Goal: Book appointment/travel/reservation

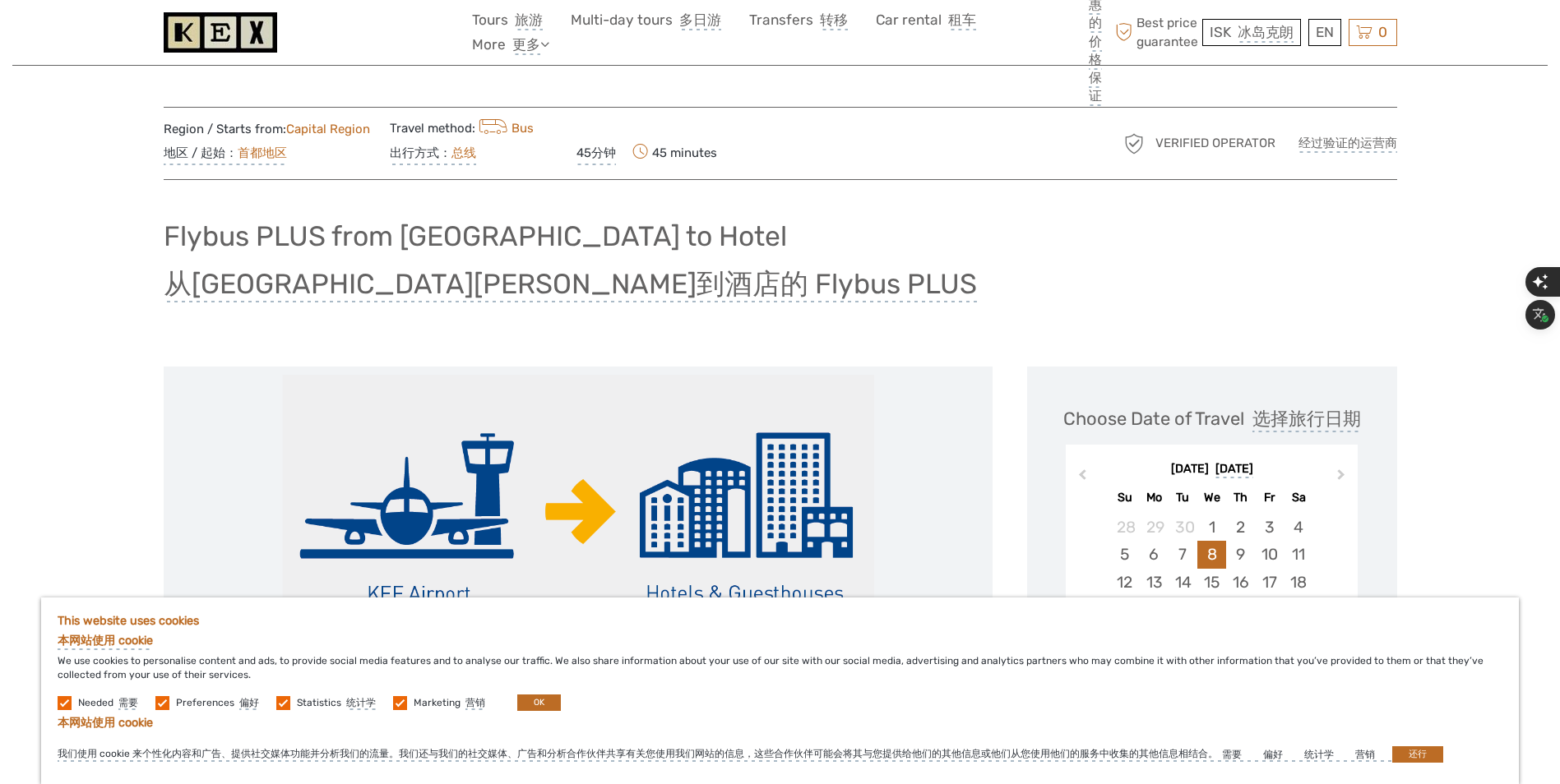
click at [1372, 302] on div "Flybus PLUS from Keflavik Airport to Hotel 从凯夫拉维克机场到酒店的 Flybus PLUS" at bounding box center [780, 273] width 1233 height 121
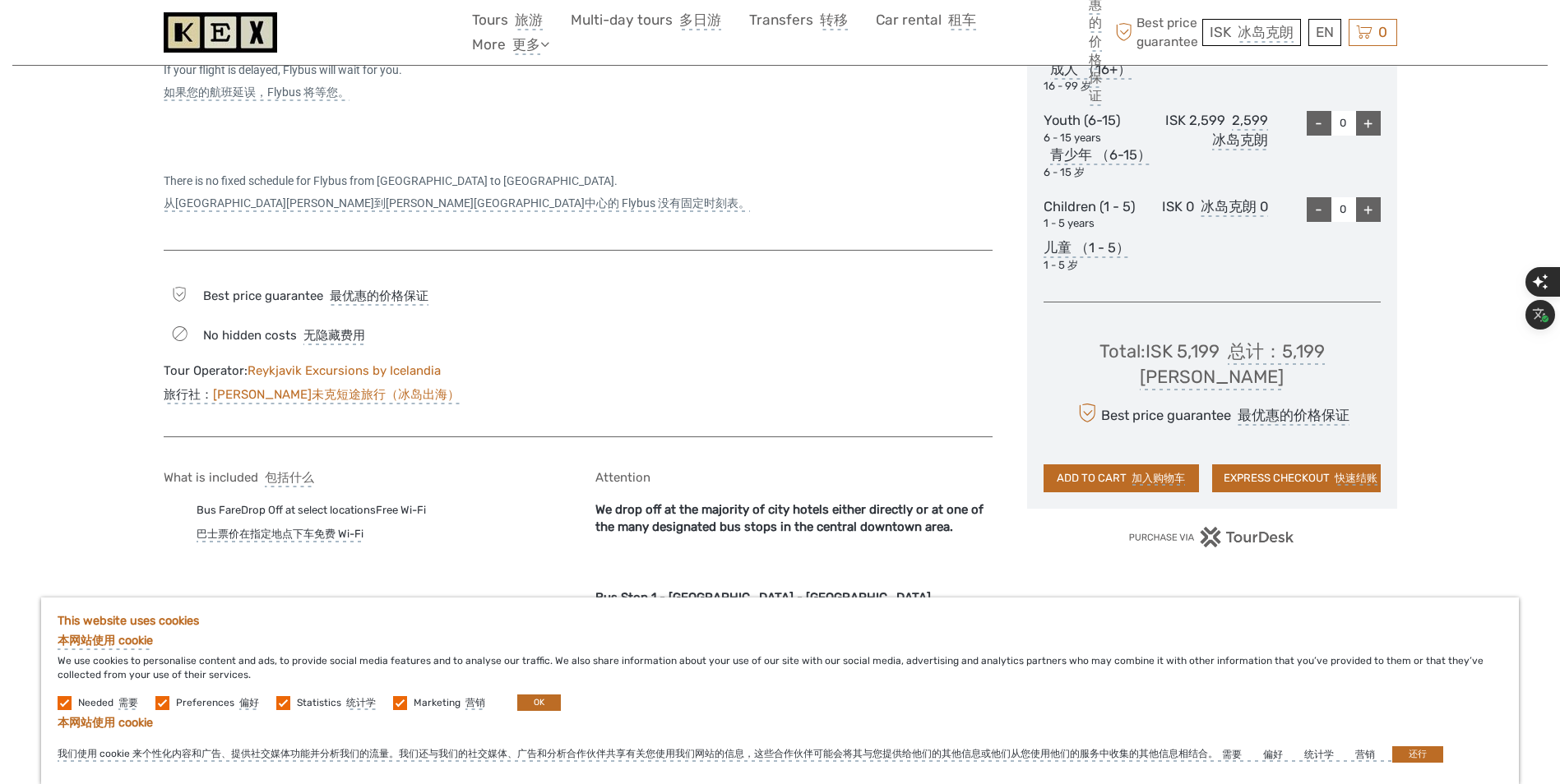
scroll to position [1042, 0]
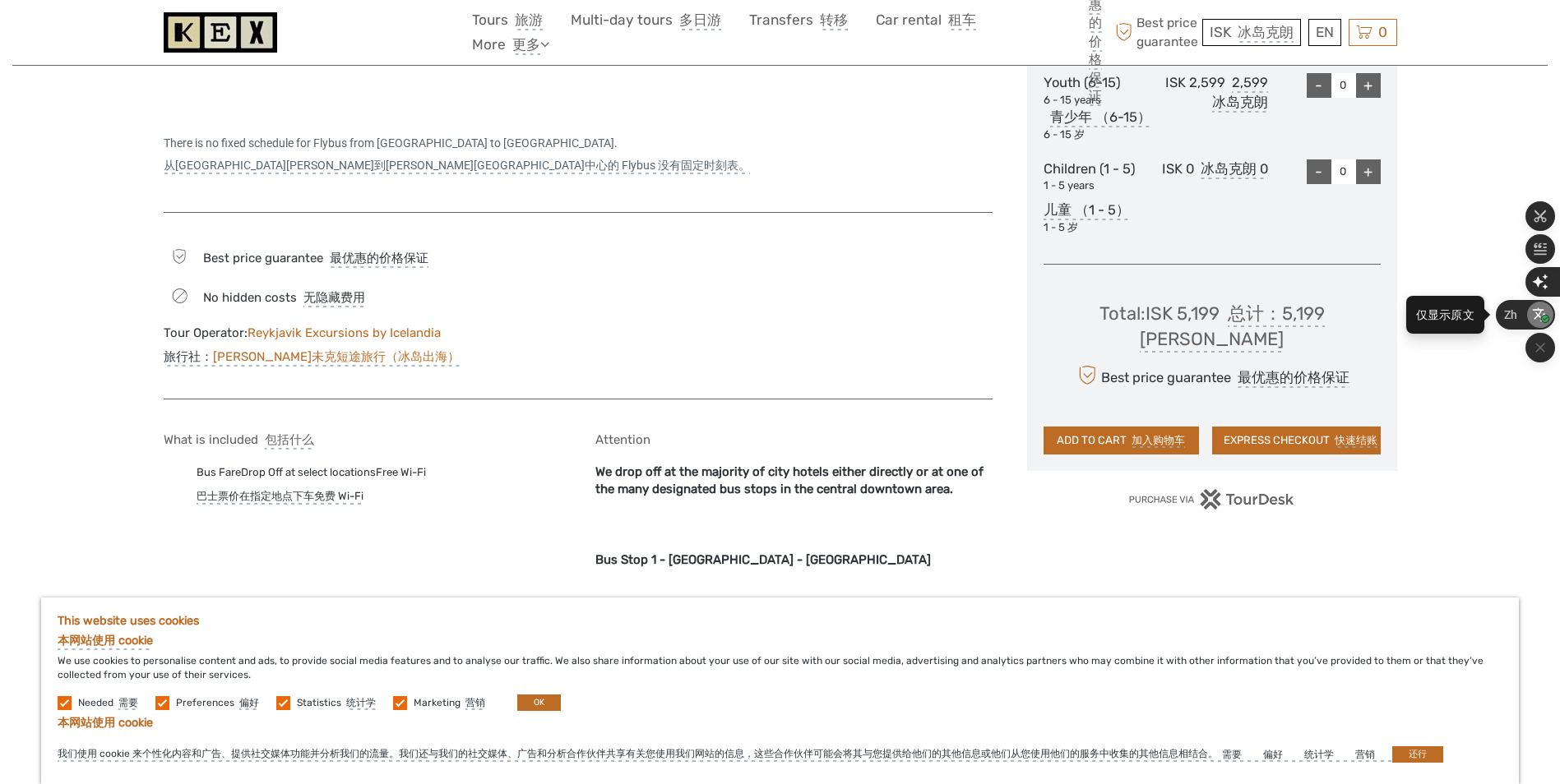
click at [1537, 314] on span "button" at bounding box center [1545, 319] width 18 height 17
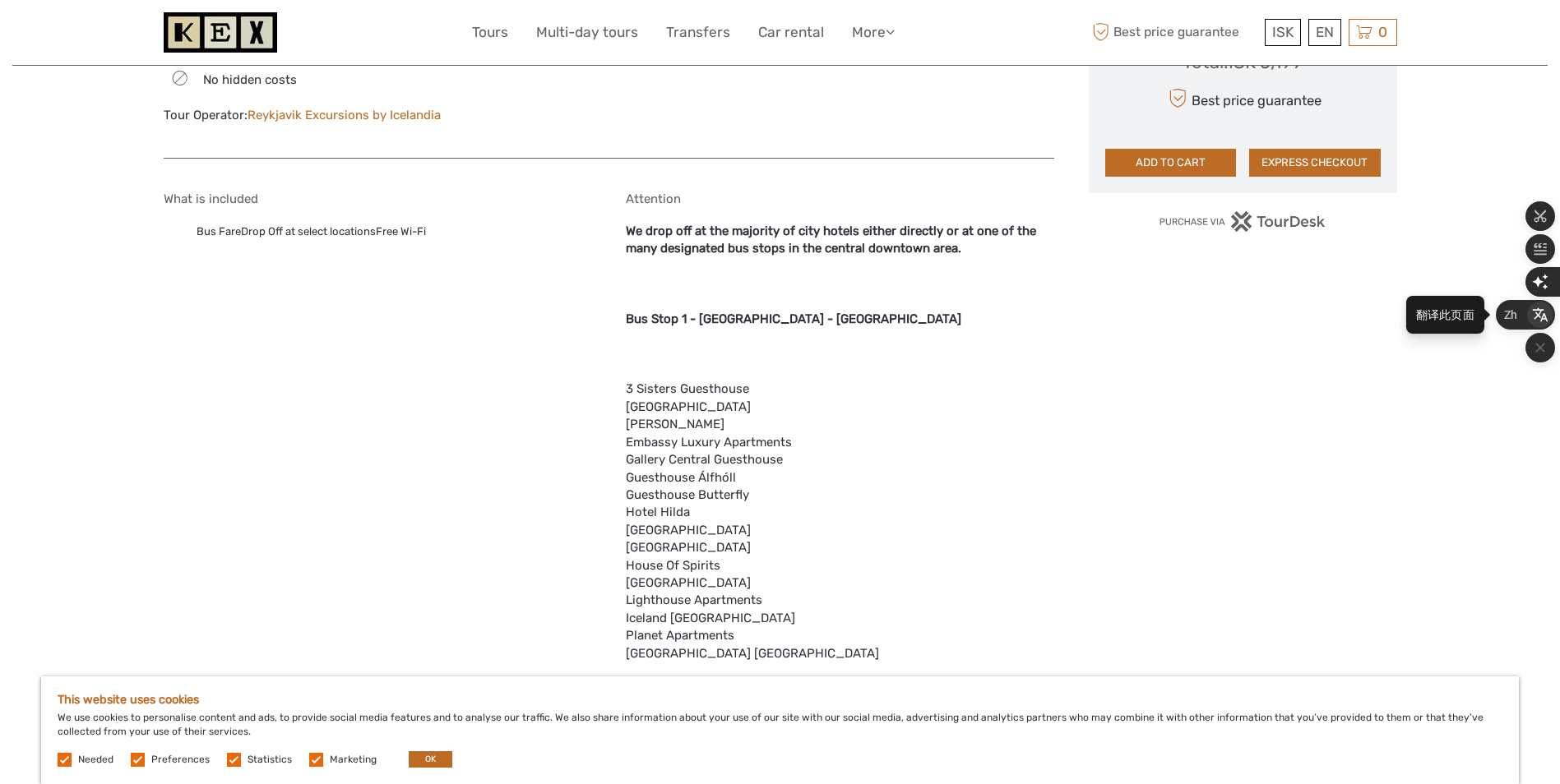
click at [1537, 314] on icon "button" at bounding box center [1540, 315] width 15 height 14
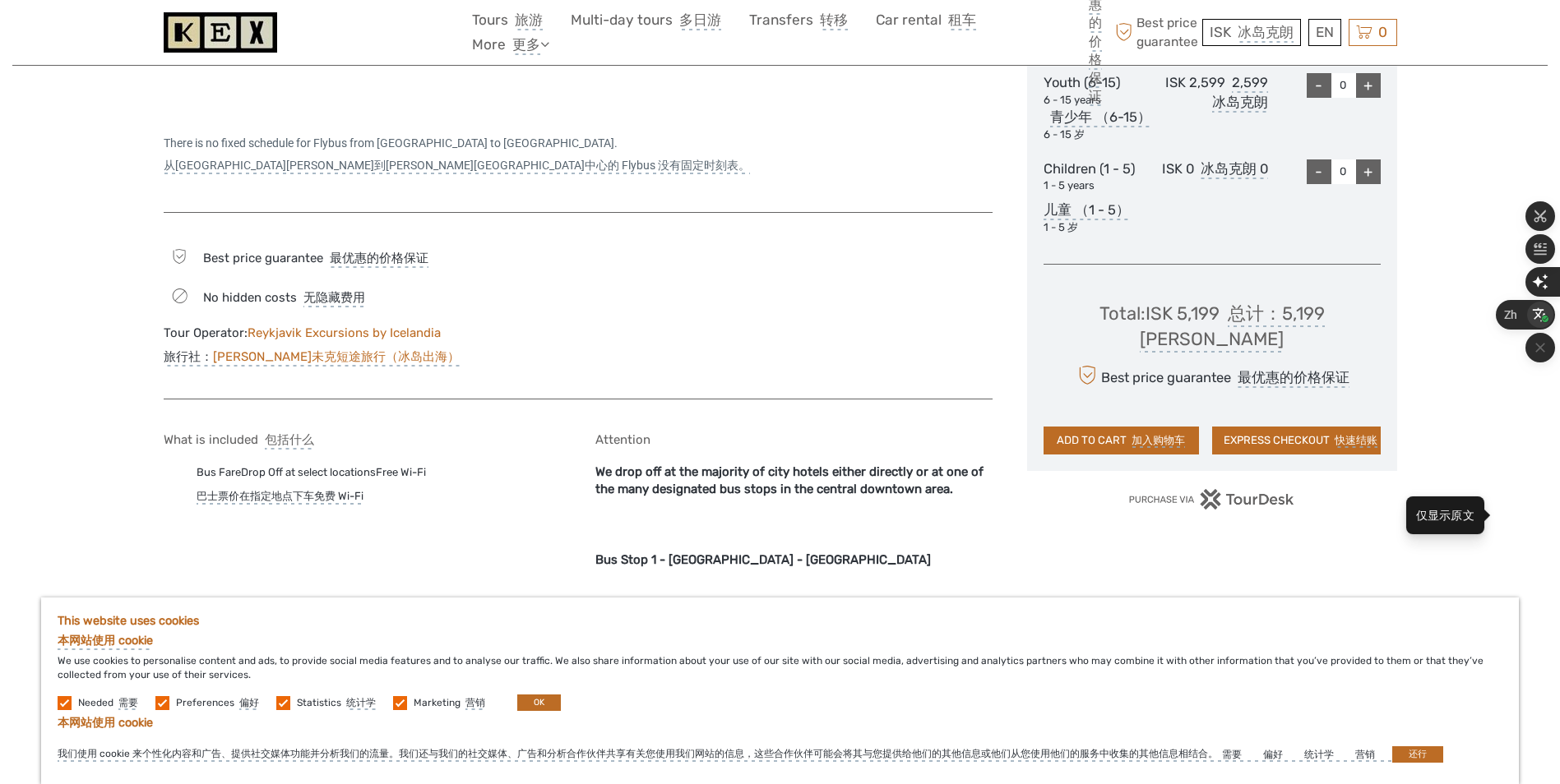
scroll to position [1242, 0]
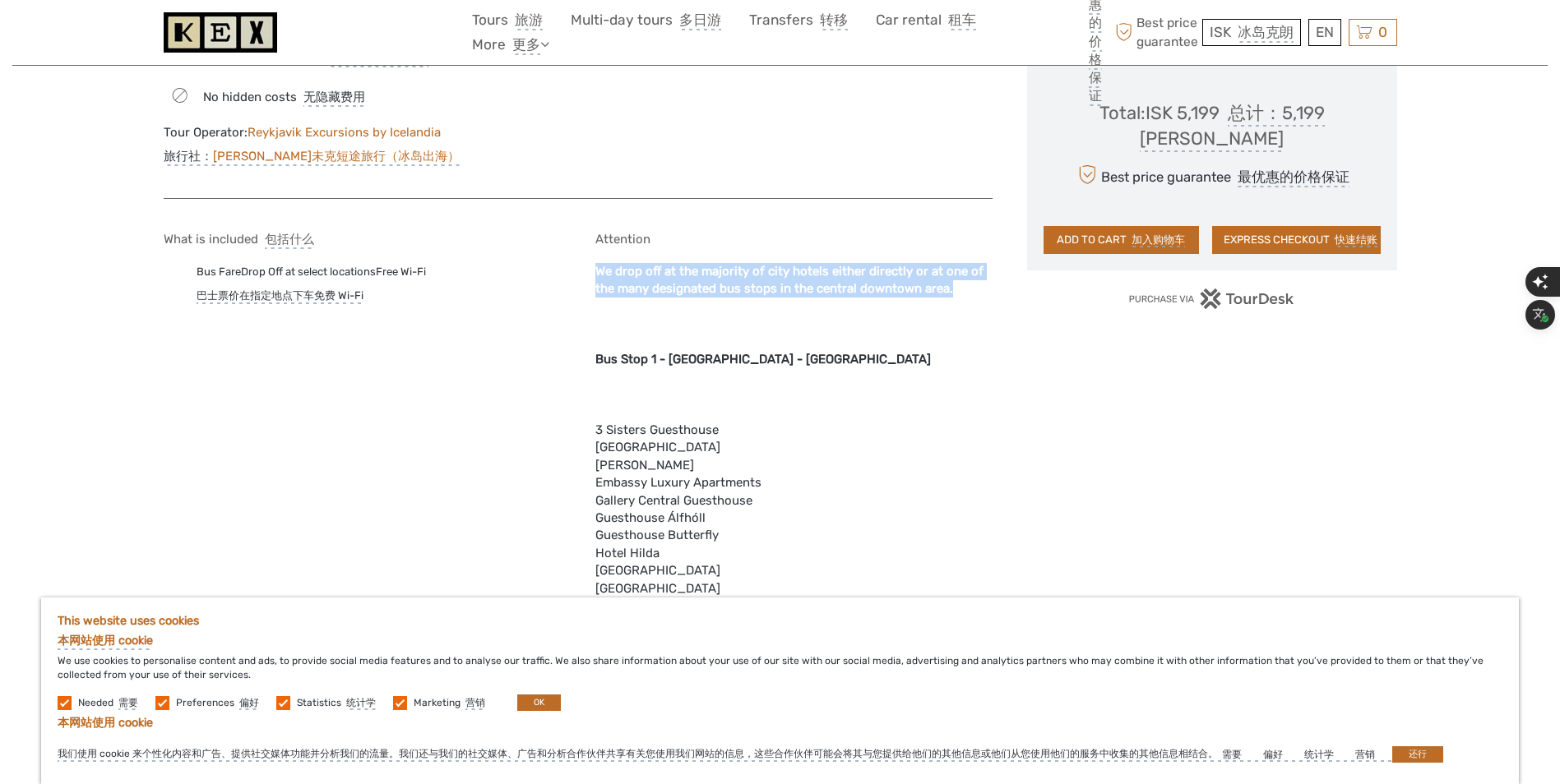
drag, startPoint x: 960, startPoint y: 277, endPoint x: 593, endPoint y: 255, distance: 367.7
drag, startPoint x: 593, startPoint y: 255, endPoint x: 1102, endPoint y: 384, distance: 525.1
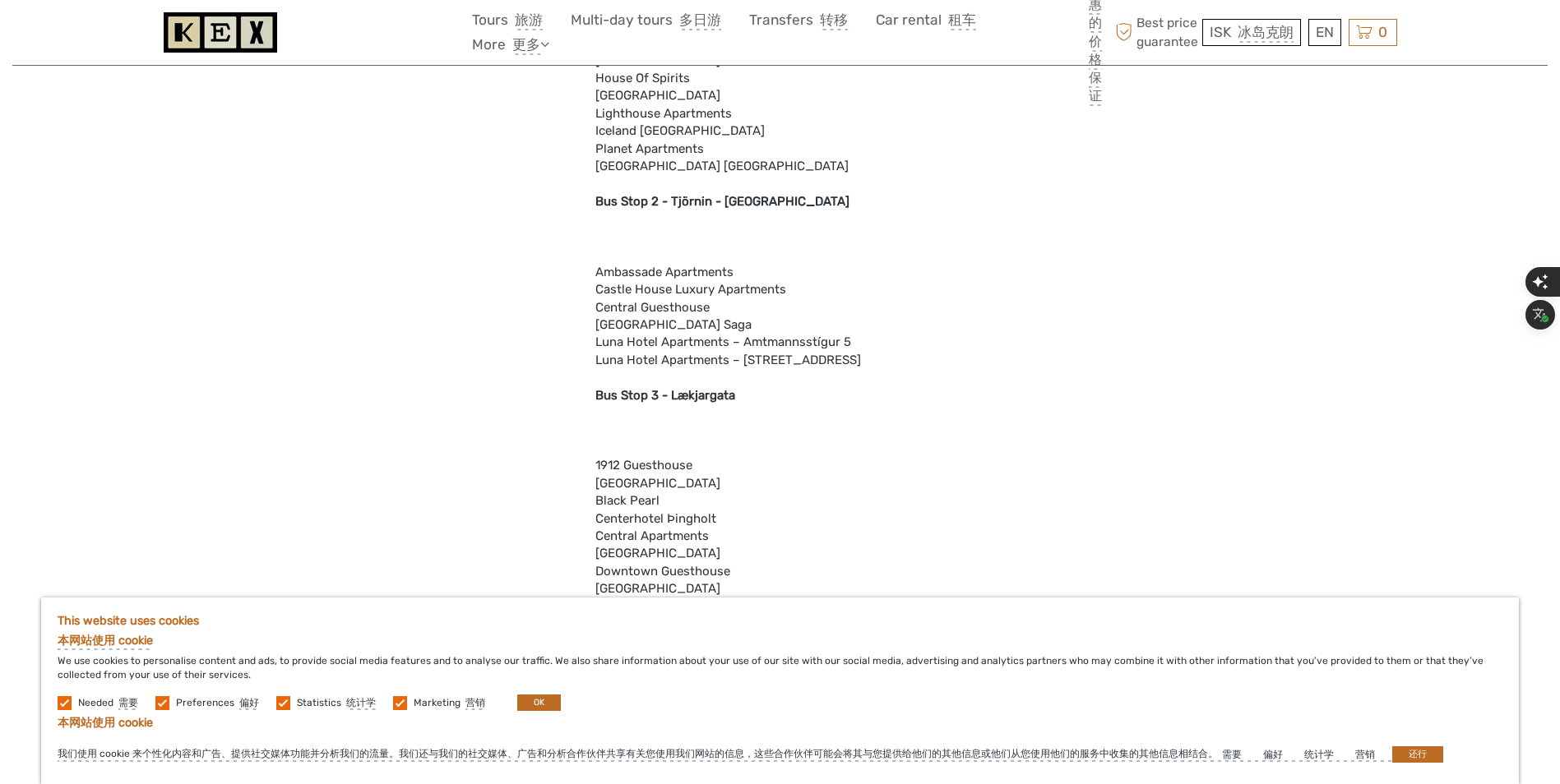
scroll to position [1845, 0]
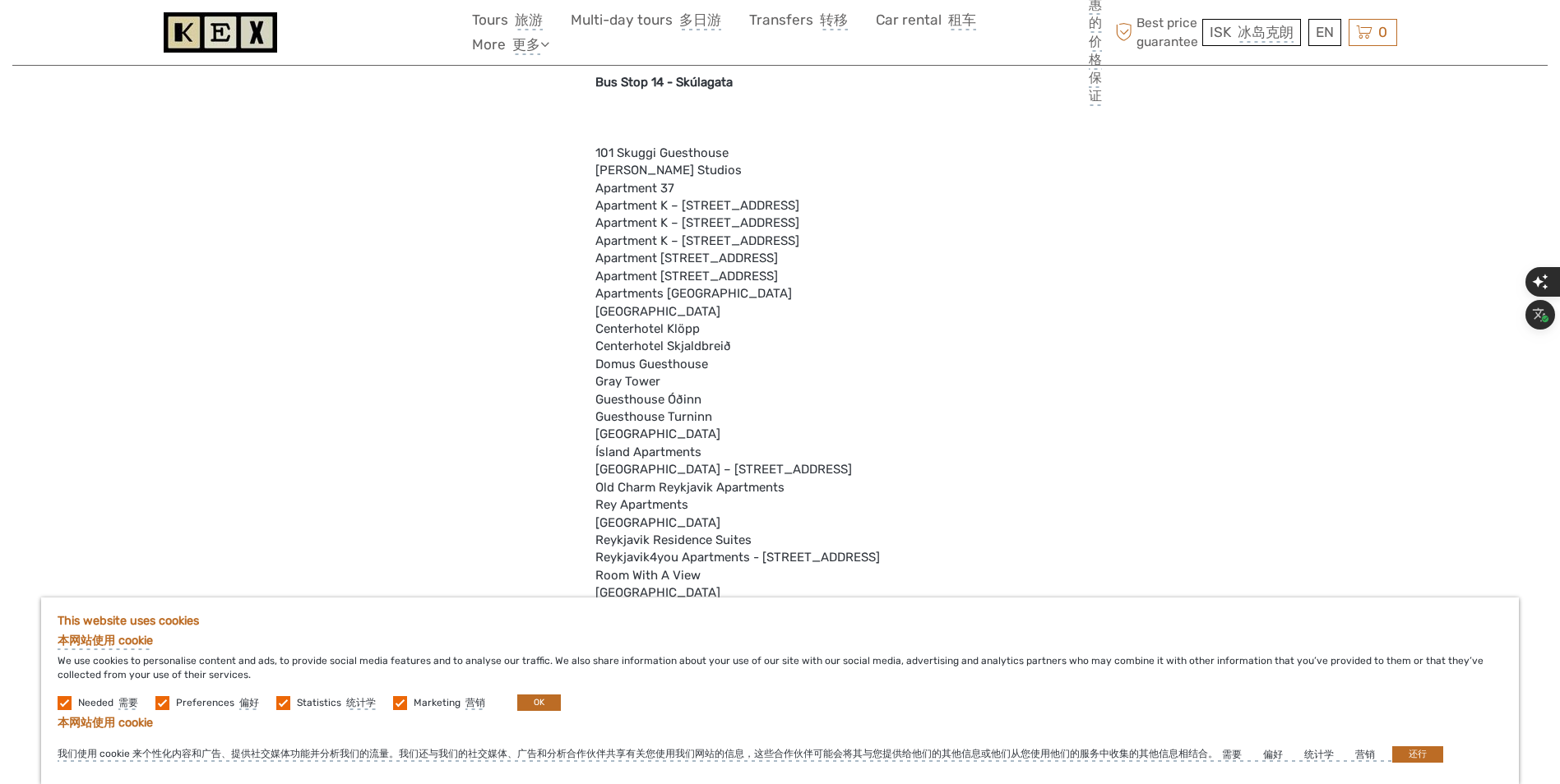
scroll to position [4146, 0]
click at [547, 699] on button "OK" at bounding box center [539, 702] width 44 height 17
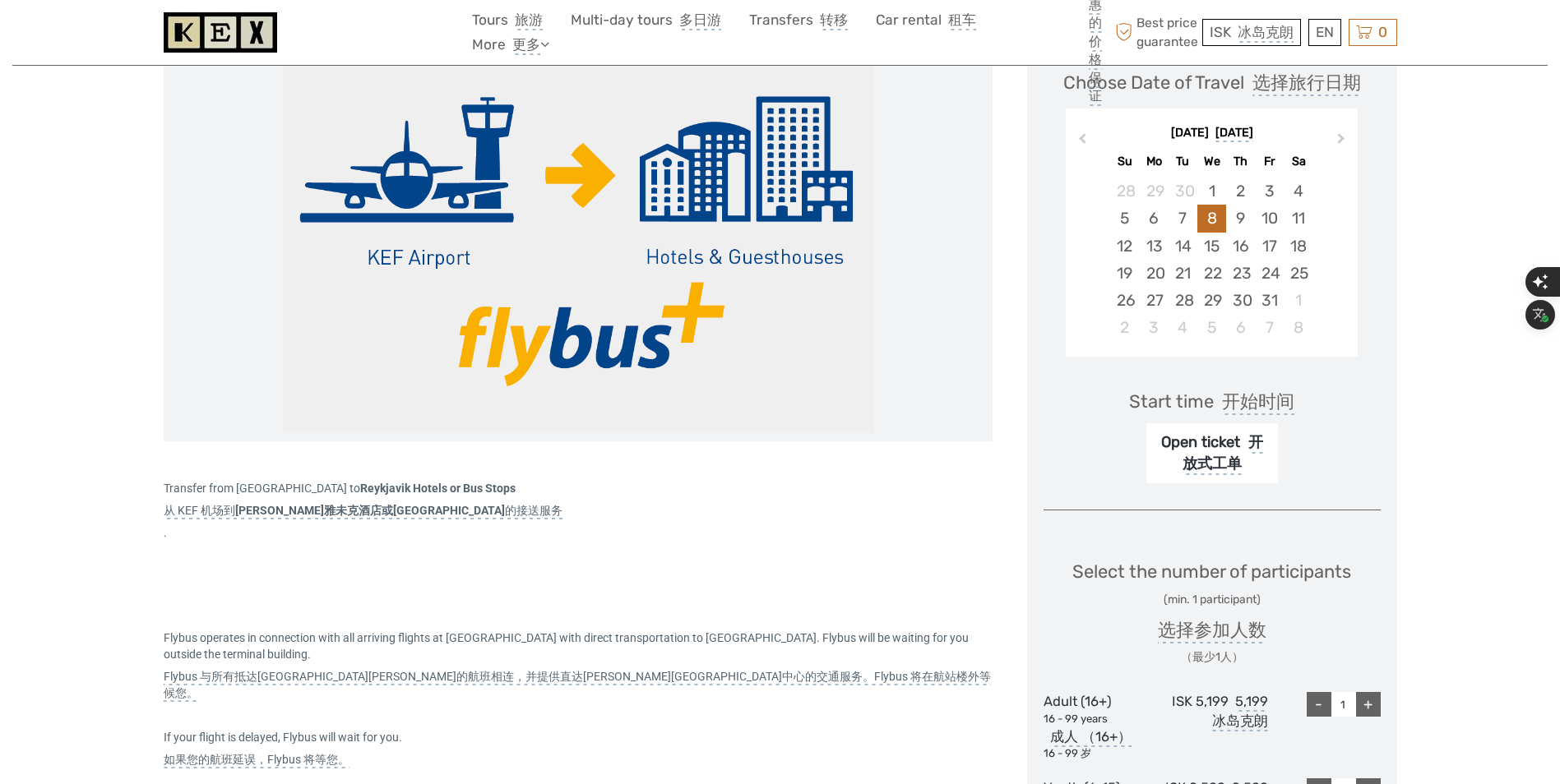
scroll to position [172, 0]
